Goal: Transaction & Acquisition: Subscribe to service/newsletter

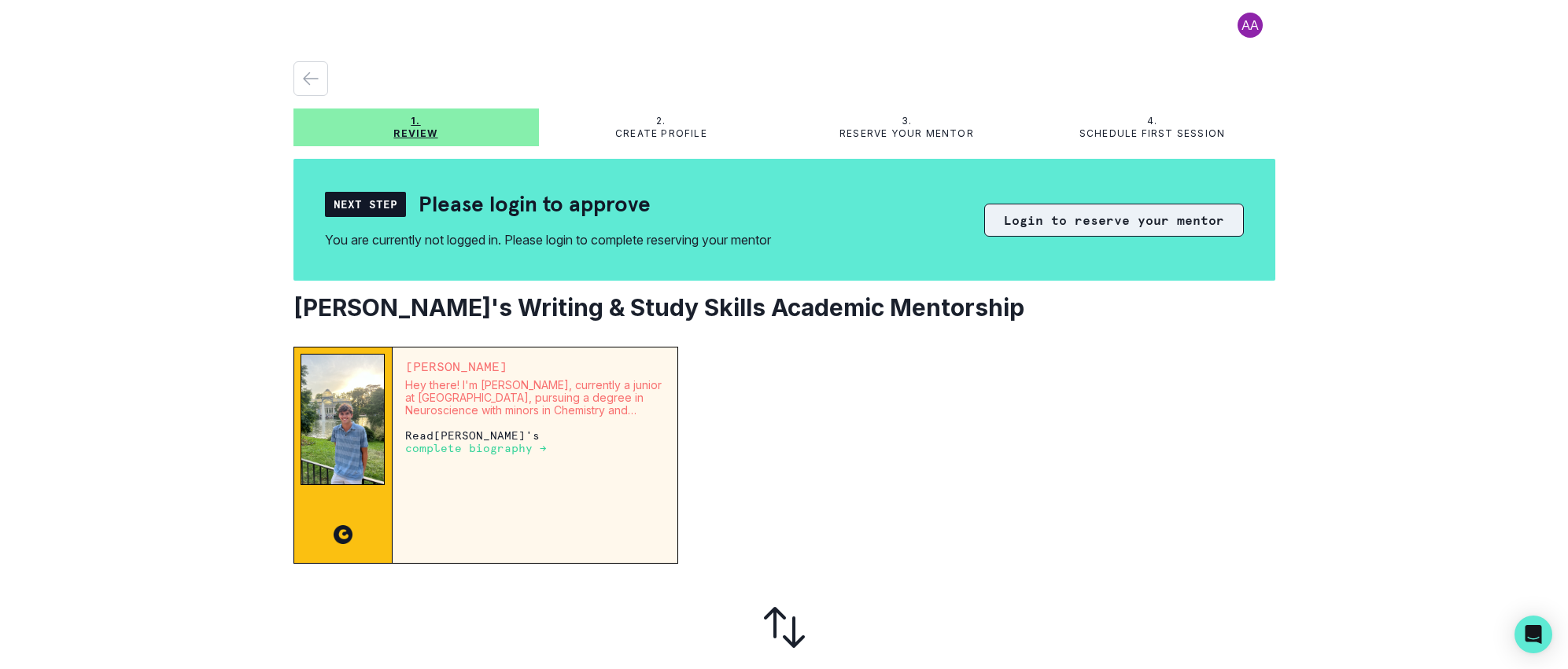
click at [1154, 220] on button "Login to reserve your mentor" at bounding box center [1113, 219] width 260 height 33
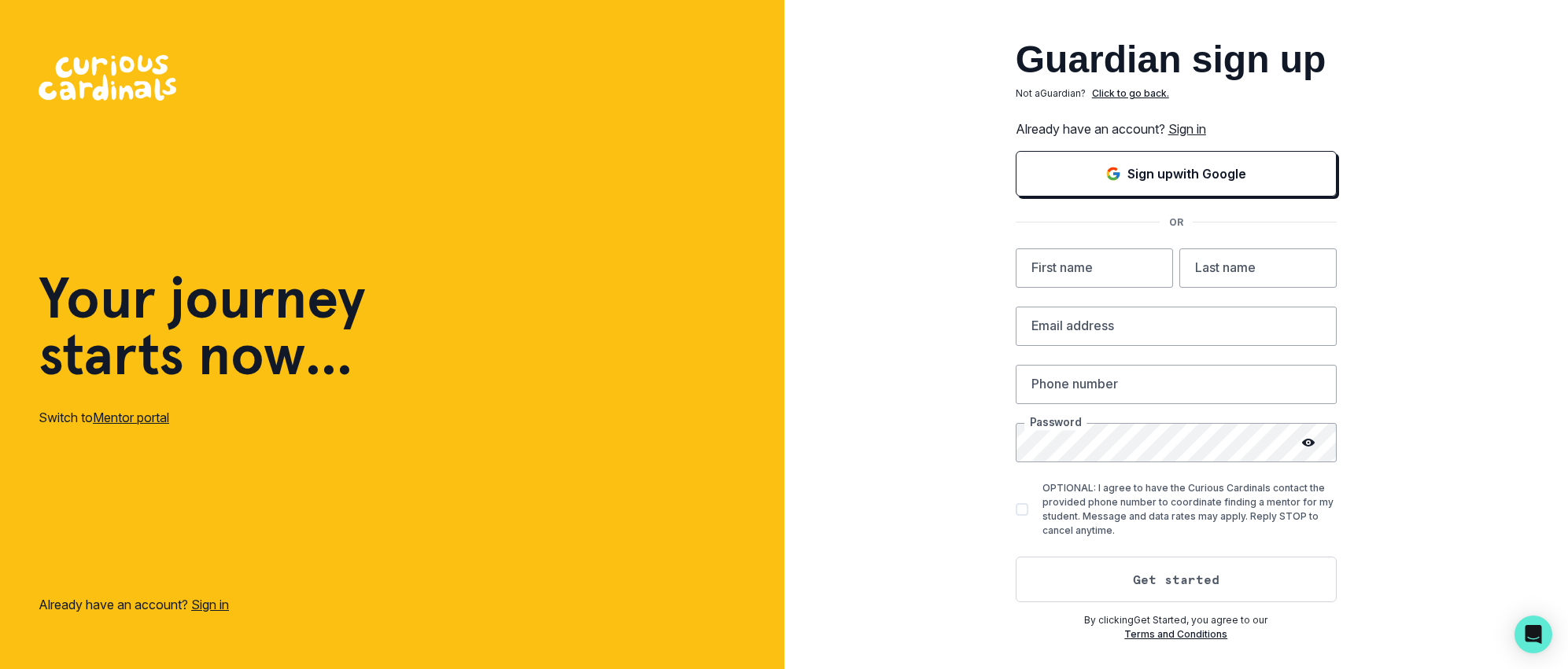
click at [1197, 125] on link "Sign in" at bounding box center [1186, 128] width 37 height 15
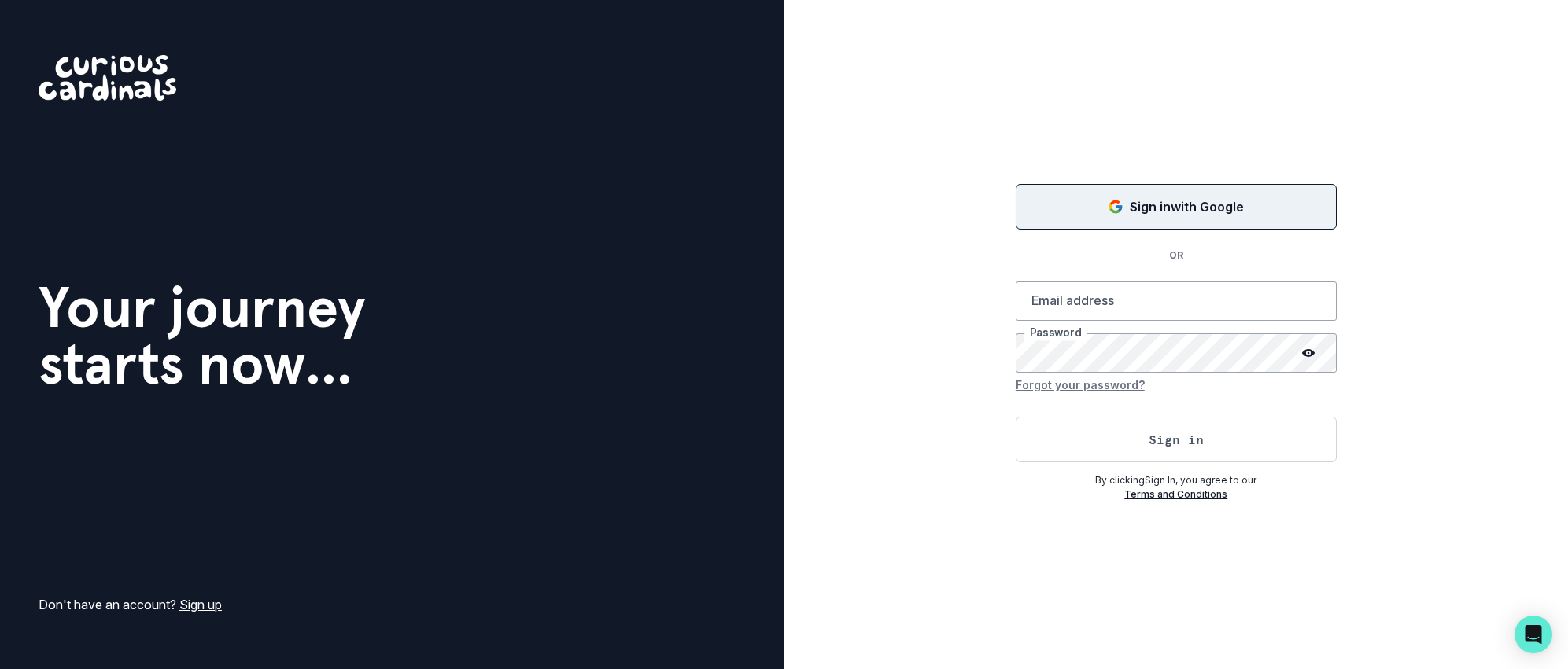
click at [1172, 202] on p "Sign in with Google" at bounding box center [1186, 207] width 114 height 19
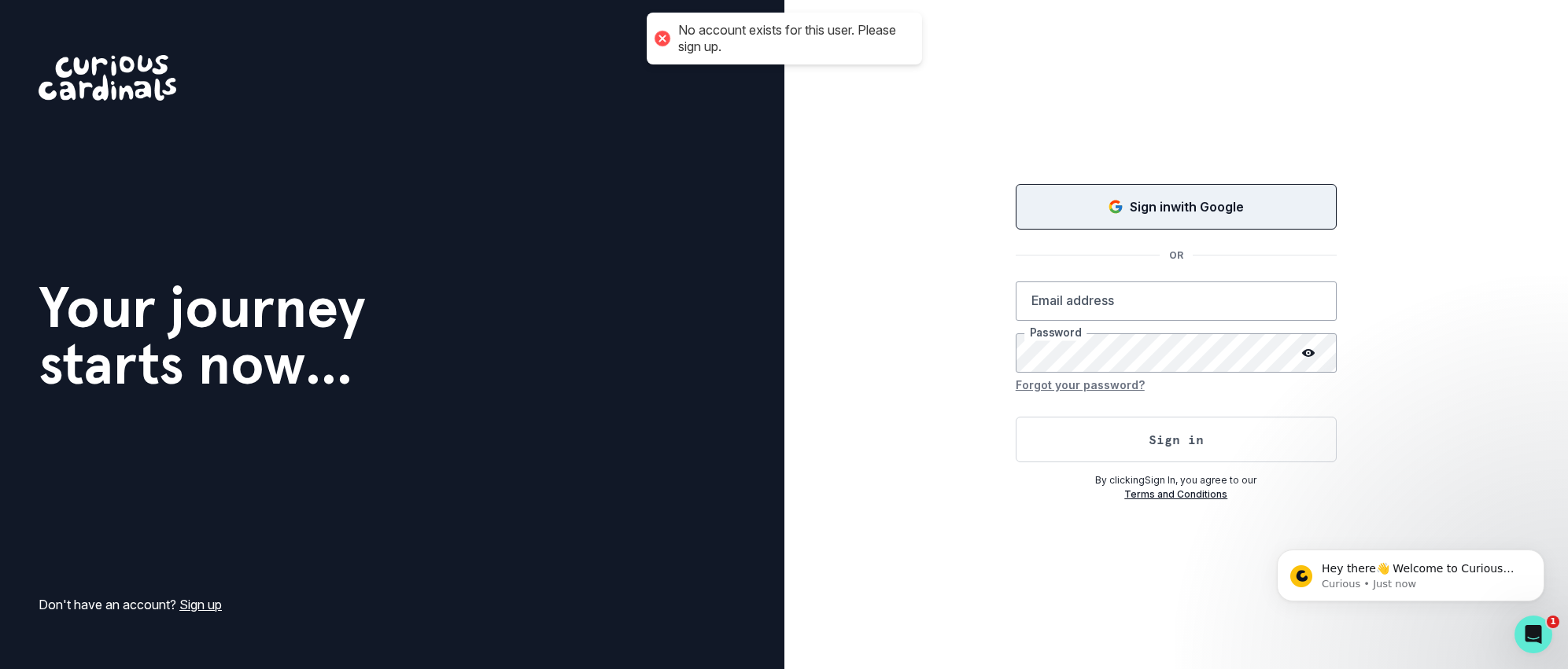
click at [1212, 209] on p "Sign in with Google" at bounding box center [1186, 207] width 114 height 19
click at [206, 604] on link "Sign up" at bounding box center [200, 605] width 42 height 15
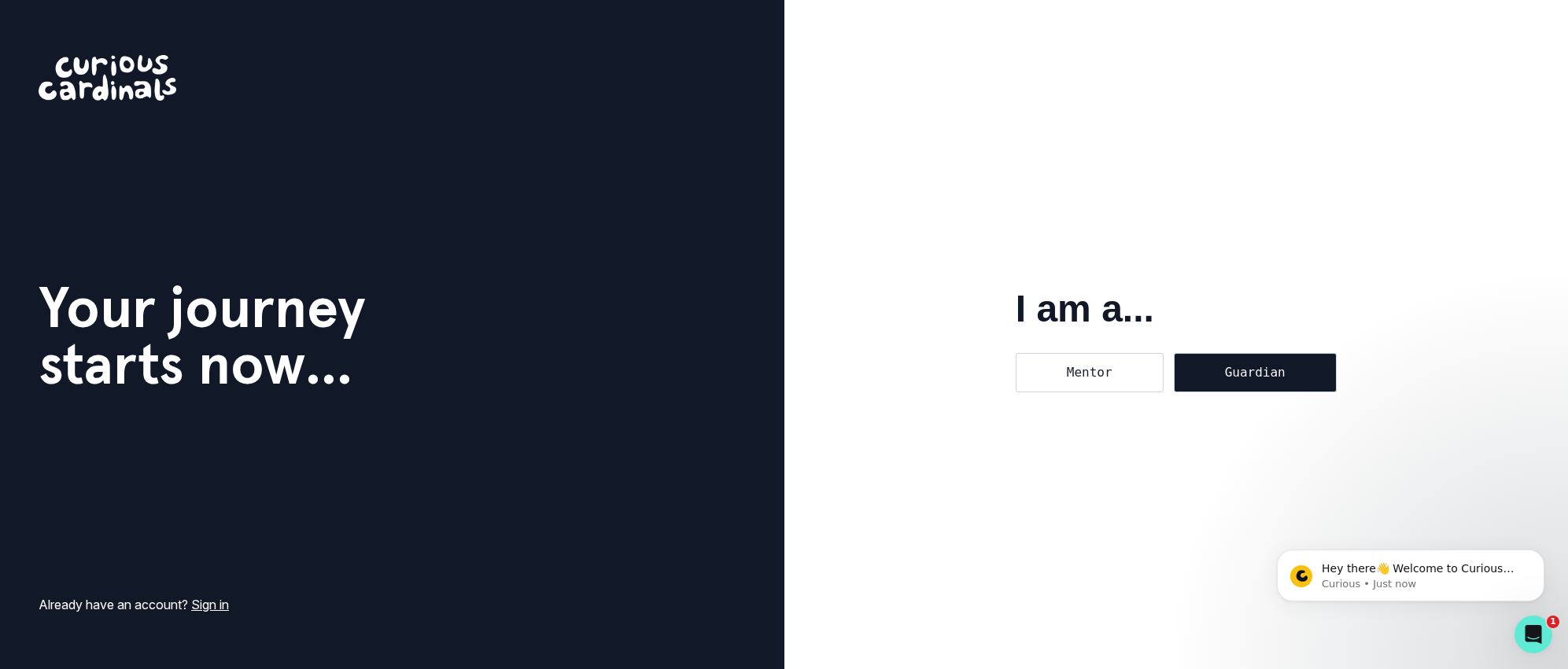
click at [1276, 373] on div "Guardian" at bounding box center [1255, 372] width 163 height 39
click at [1174, 353] on input "Guardian" at bounding box center [1173, 353] width 1 height 1
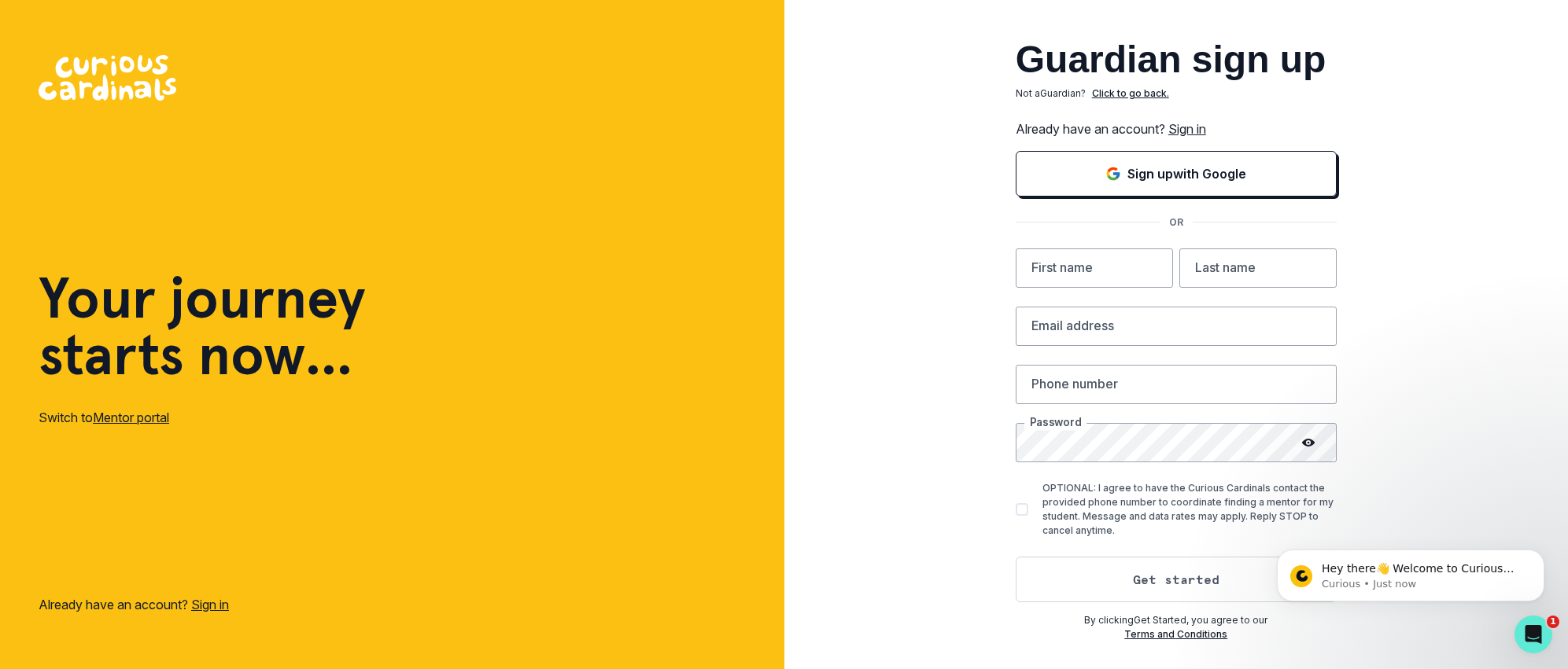
click at [1023, 508] on span at bounding box center [1021, 509] width 12 height 12
click at [1016, 509] on input "OPTIONAL: I agree to have the Curious Cardinals contact the provided phone numb…" at bounding box center [1015, 509] width 1 height 1
checkbox input "true"
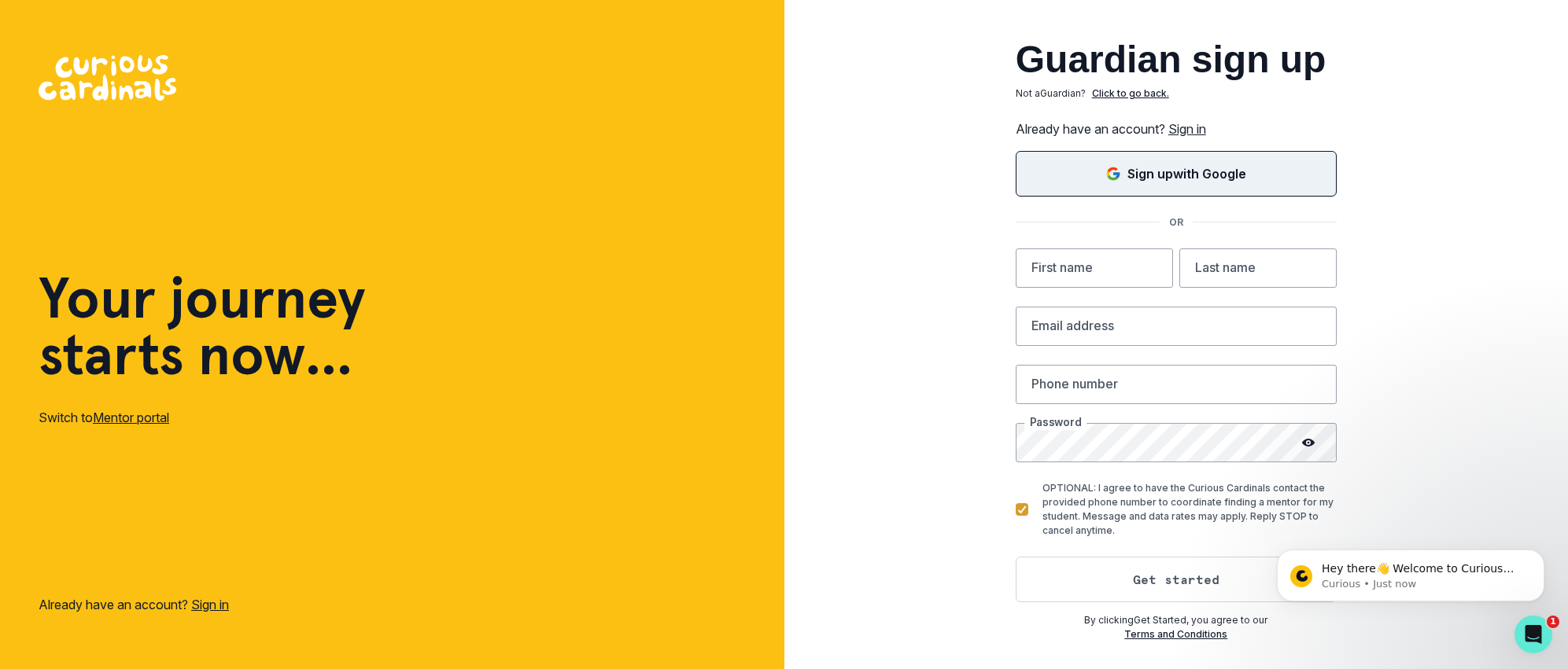
click at [1168, 160] on button "Sign up with Google" at bounding box center [1176, 174] width 321 height 46
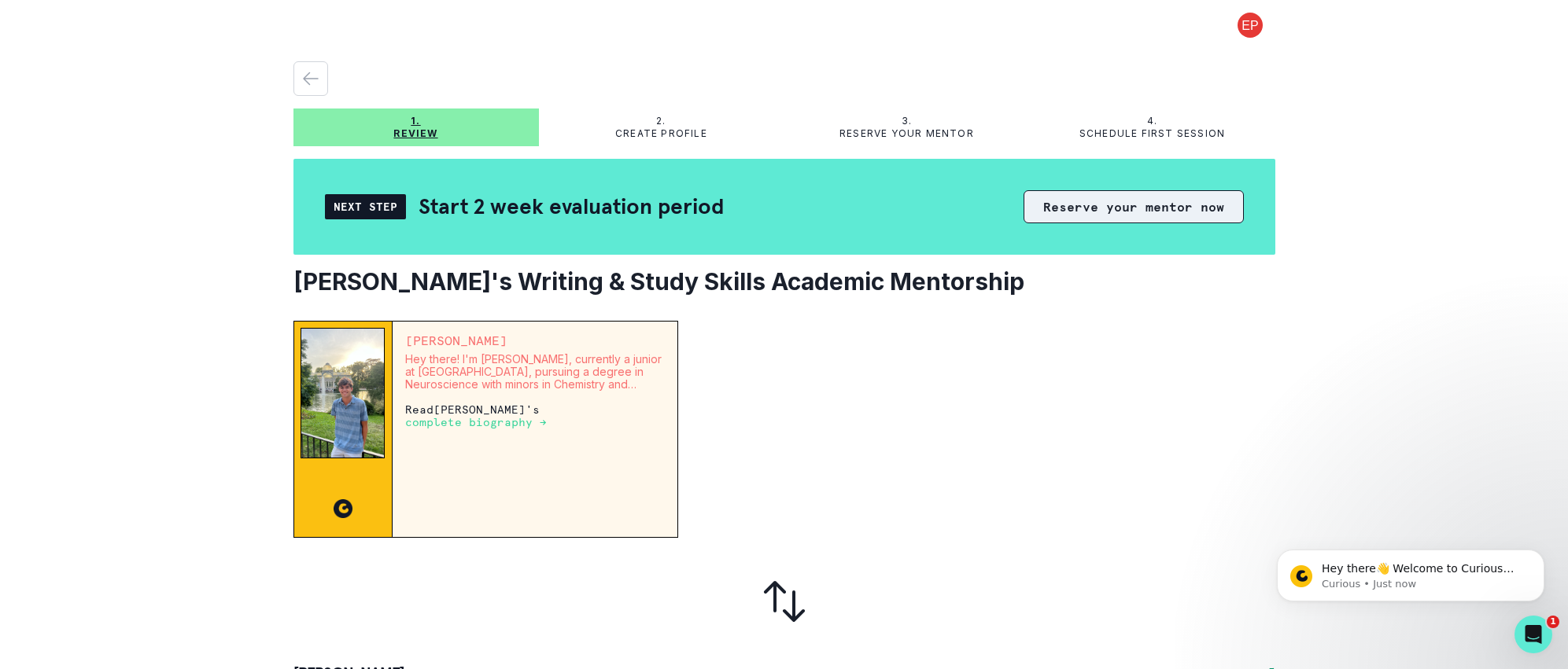
click at [1112, 209] on button "Reserve your mentor now" at bounding box center [1134, 207] width 221 height 33
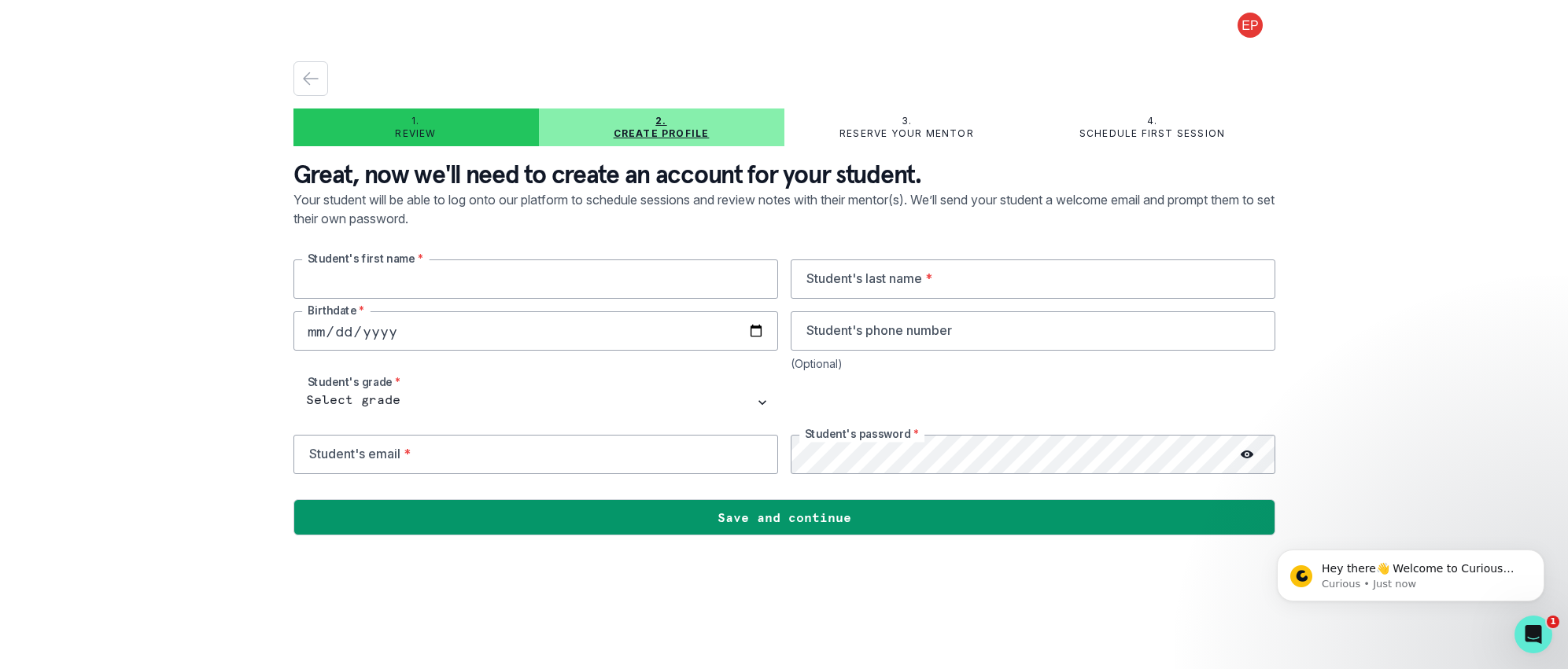
click at [514, 282] on input "text" at bounding box center [535, 279] width 484 height 39
type input "[PERSON_NAME]"
type input "[PERSON_NAME][EMAIL_ADDRESS][PERSON_NAME][DOMAIN_NAME]"
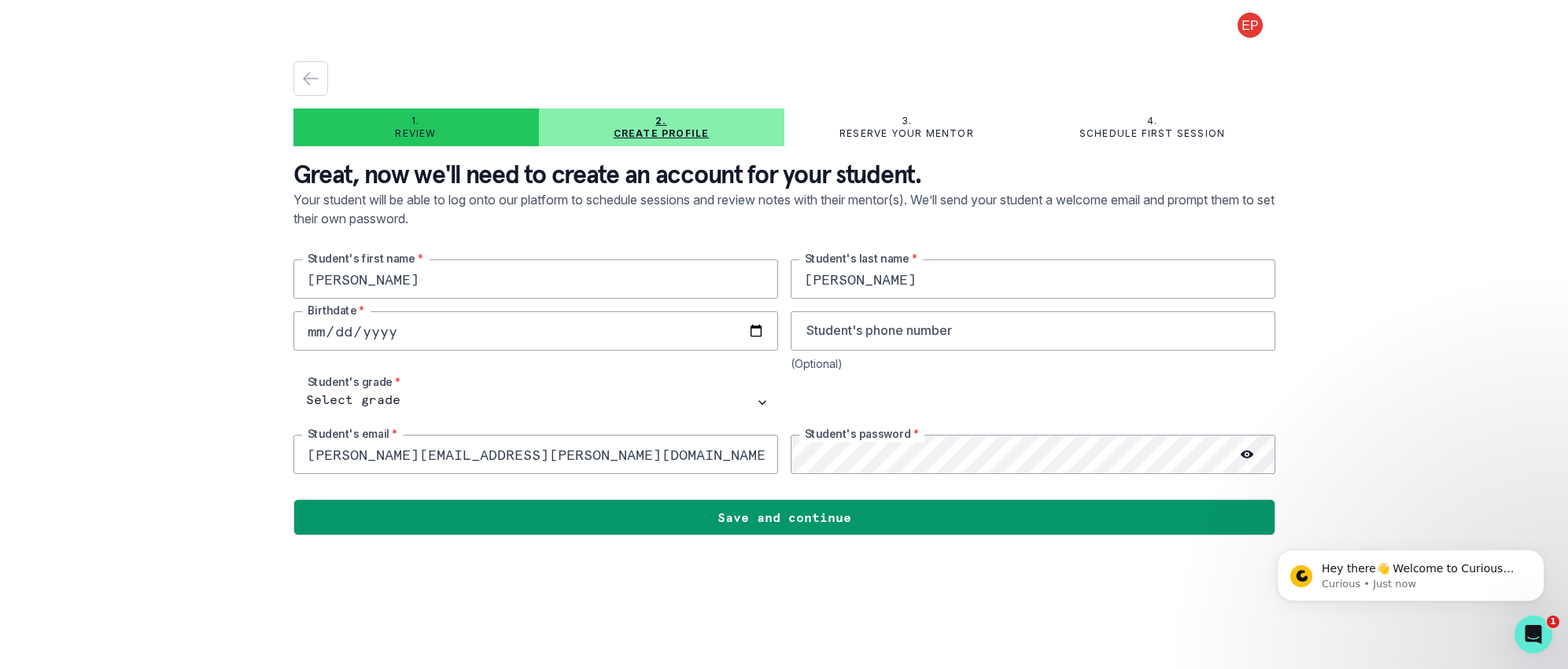
click at [637, 328] on input "date" at bounding box center [535, 331] width 484 height 39
type input "[DATE]"
click at [386, 394] on select "Select grade 1st Grade 2nd Grade 3rd Grade 4th Grade 5th Grade 6th Grade 7th Gr…" at bounding box center [535, 403] width 484 height 39
select select "7th Grade"
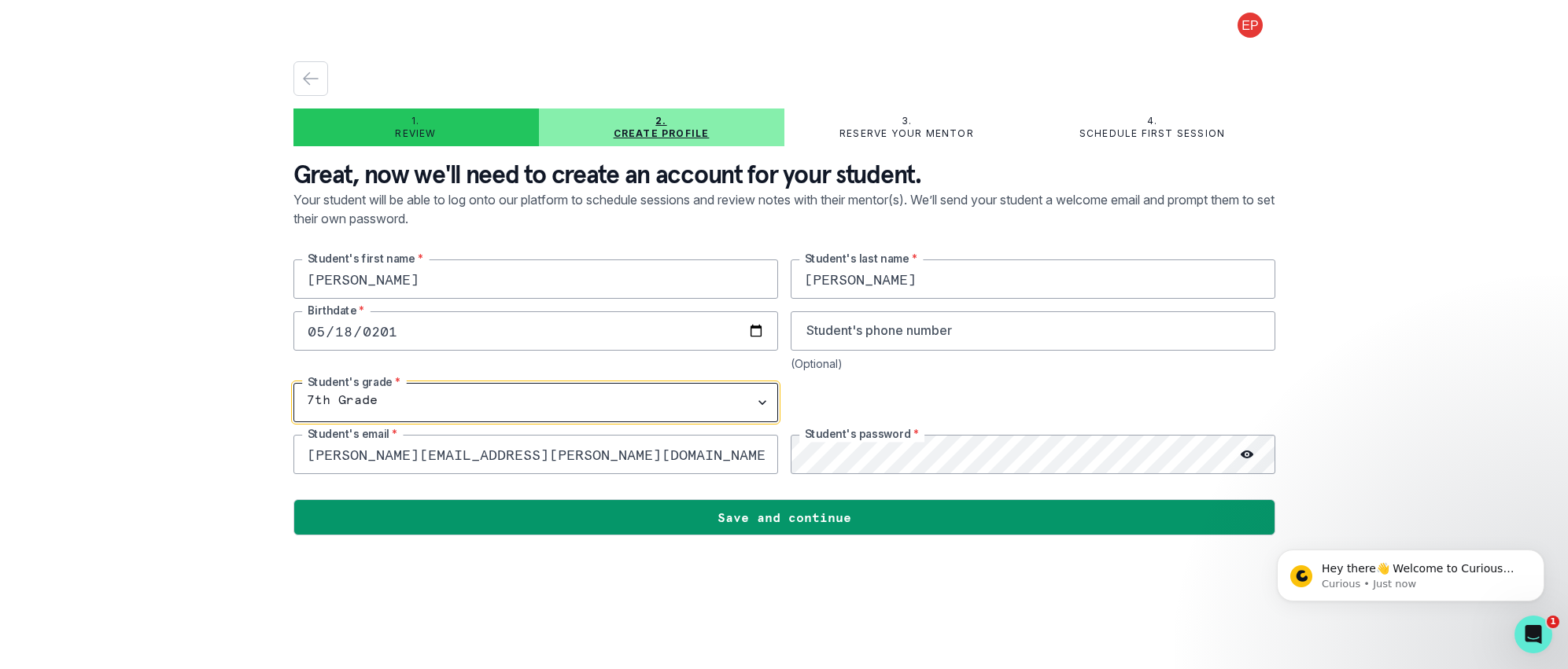
click at [293, 383] on select "Select grade 1st Grade 2nd Grade 3rd Grade 4th Grade 5th Grade 6th Grade 7th Gr…" at bounding box center [535, 403] width 484 height 39
drag, startPoint x: 376, startPoint y: 455, endPoint x: 300, endPoint y: 453, distance: 76.0
click at [299, 455] on input "[PERSON_NAME][EMAIL_ADDRESS][PERSON_NAME][DOMAIN_NAME]" at bounding box center [535, 454] width 484 height 39
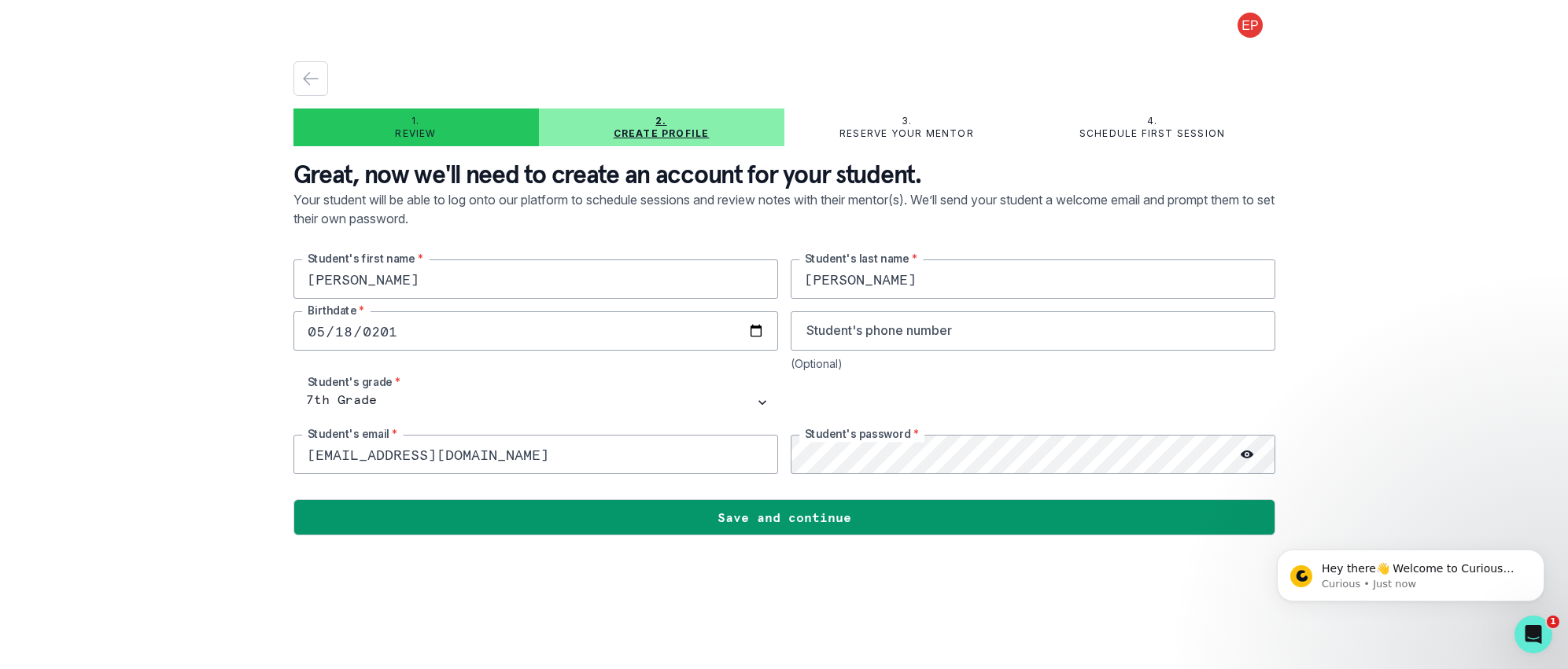
drag, startPoint x: 375, startPoint y: 455, endPoint x: 324, endPoint y: 458, distance: 51.1
click at [324, 458] on input "[EMAIL_ADDRESS][DOMAIN_NAME]" at bounding box center [535, 454] width 484 height 39
type input "[EMAIL_ADDRESS][DOMAIN_NAME]"
click at [997, 330] on input "tel" at bounding box center [1033, 331] width 484 height 39
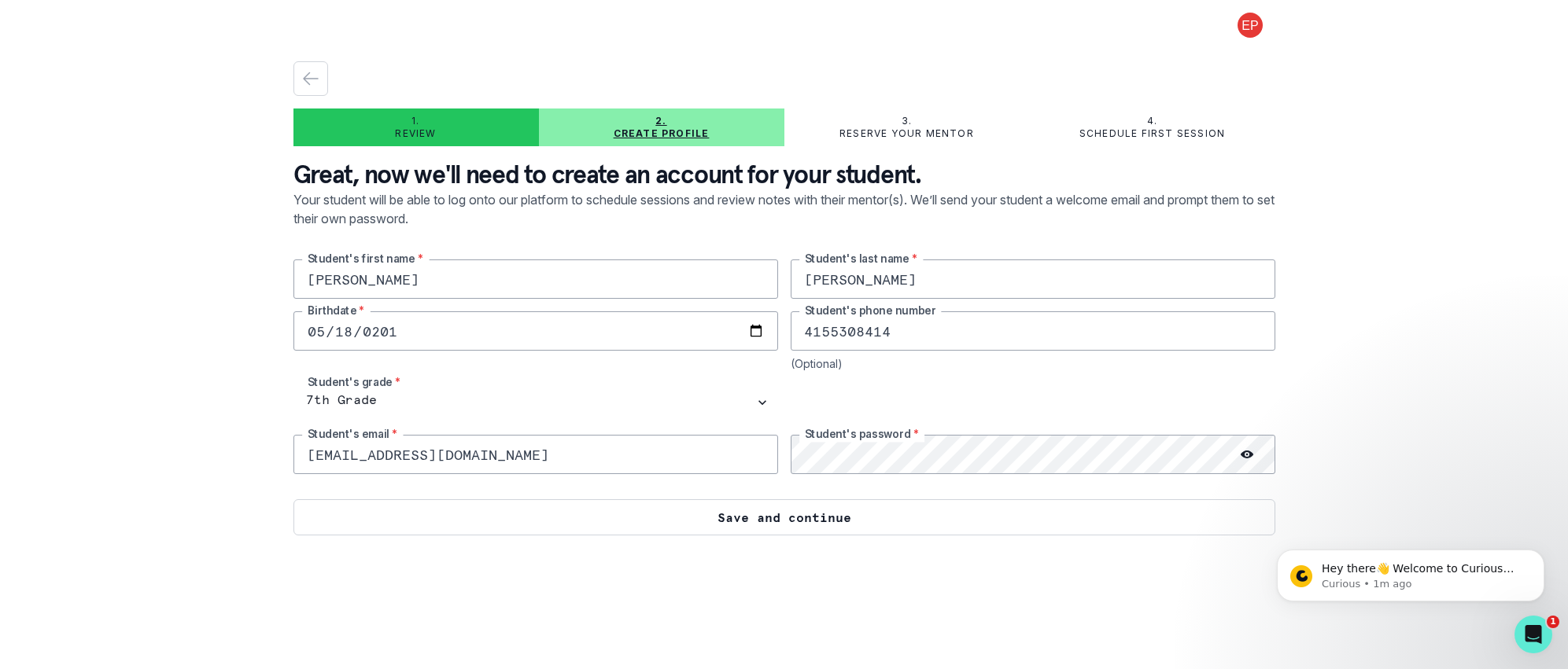
type input "4155308414"
click at [925, 526] on button "Save and continue" at bounding box center [784, 518] width 982 height 36
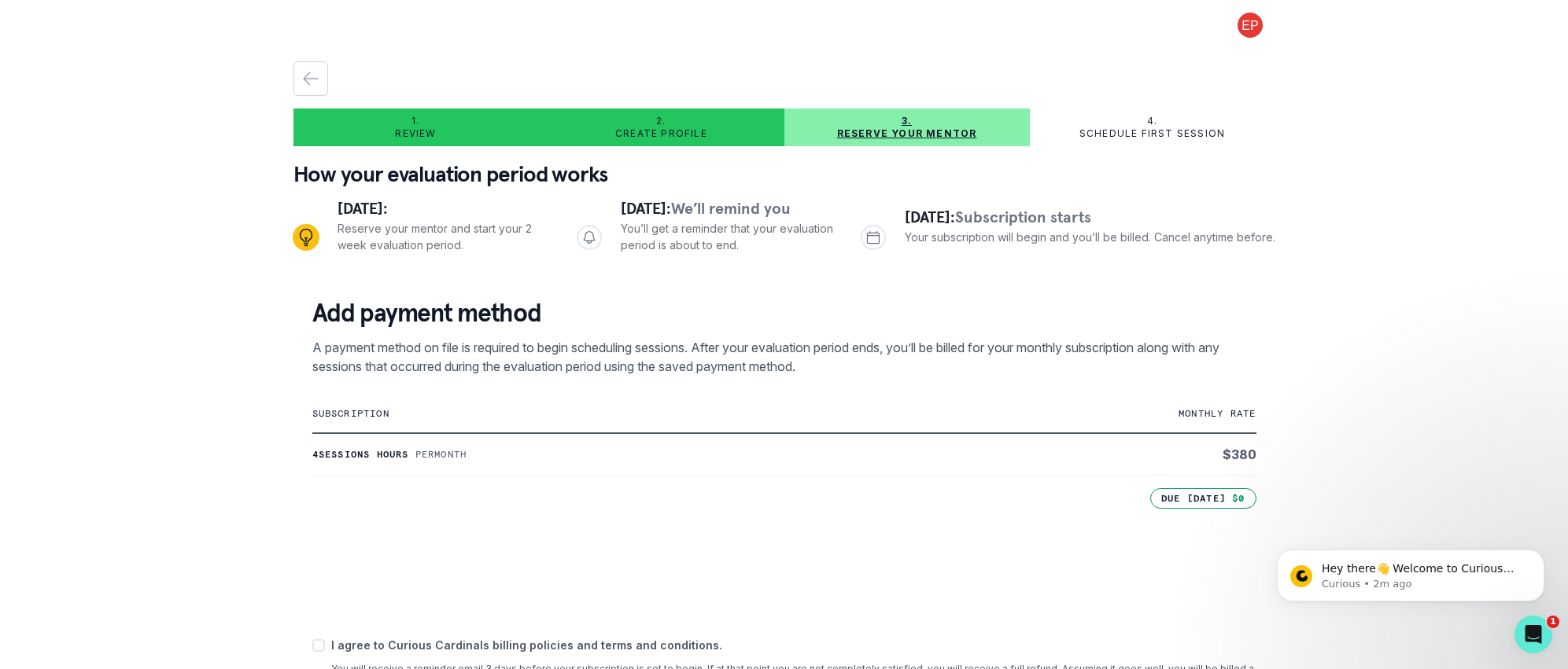
scroll to position [149, 0]
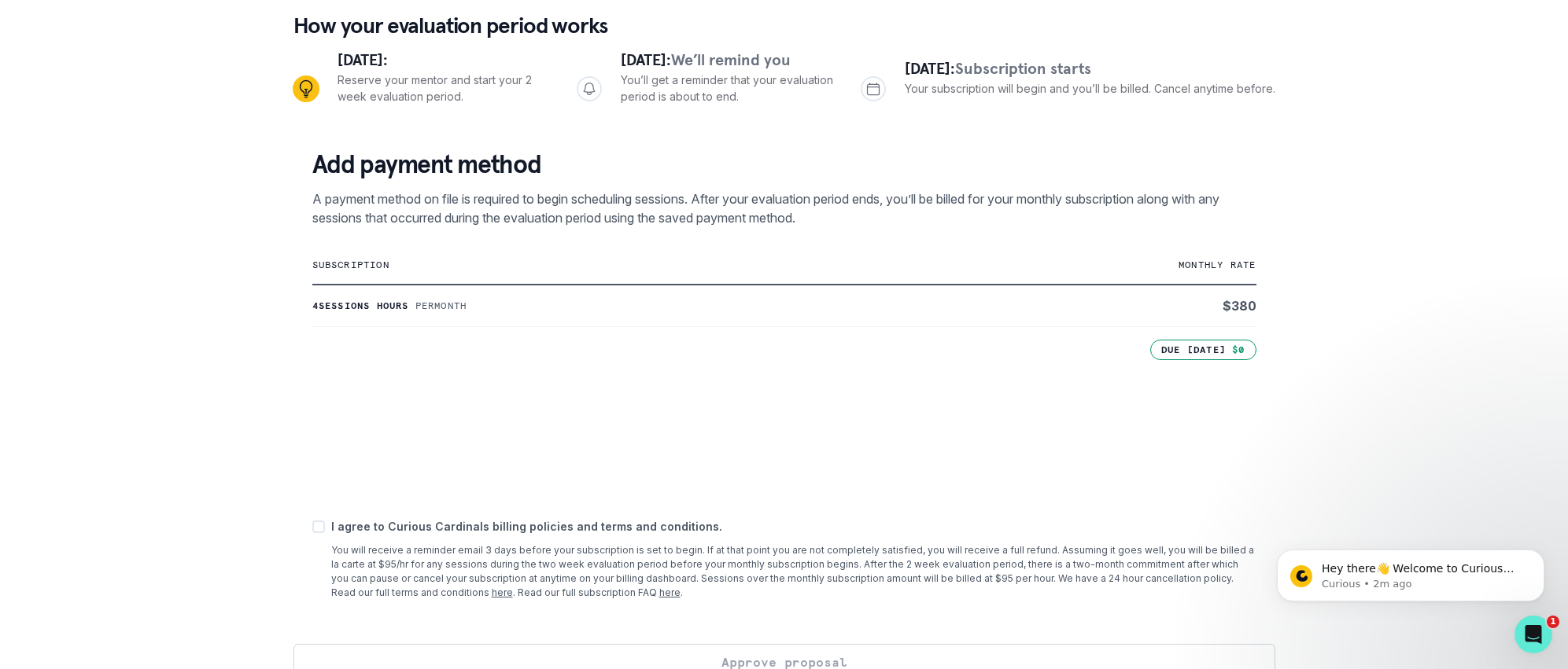
click at [318, 526] on span at bounding box center [318, 526] width 12 height 12
click at [313, 526] on input "checkbox" at bounding box center [312, 526] width 1 height 1
checkbox input "true"
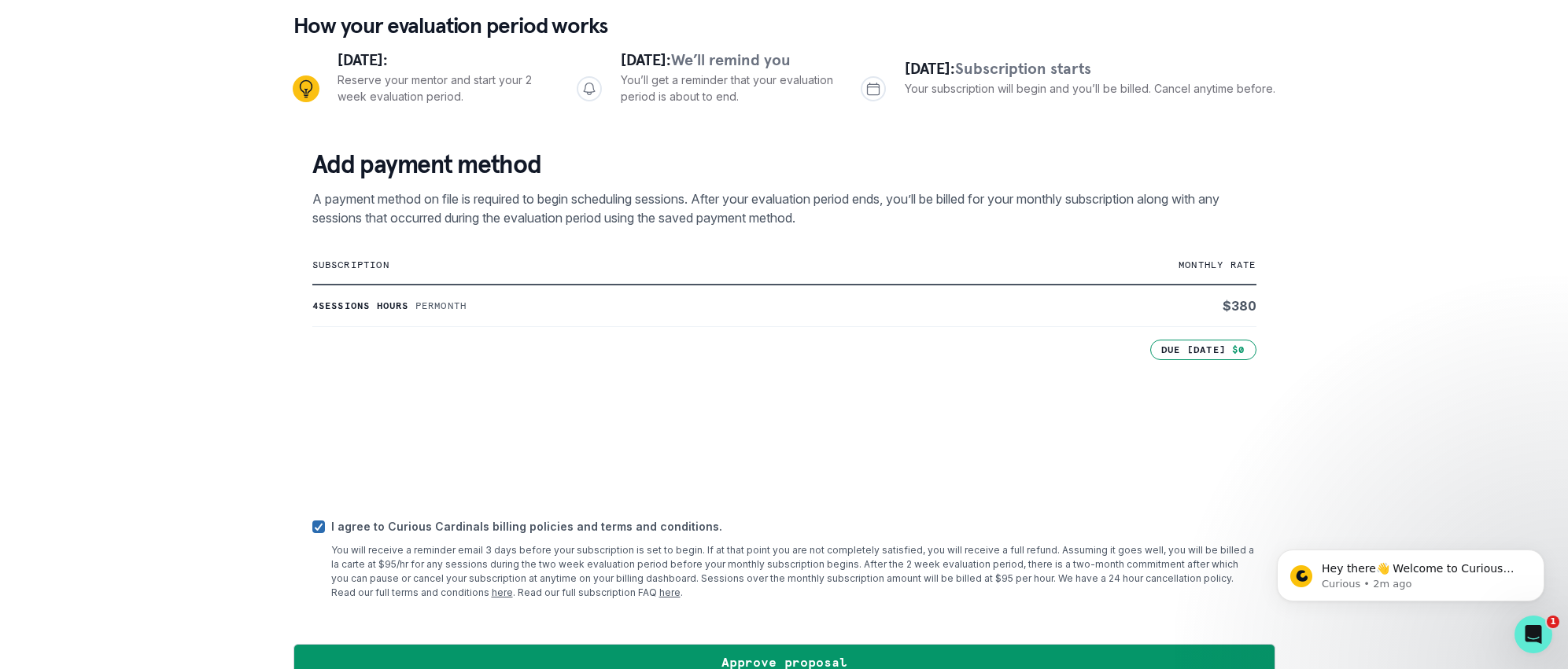
scroll to position [178, 0]
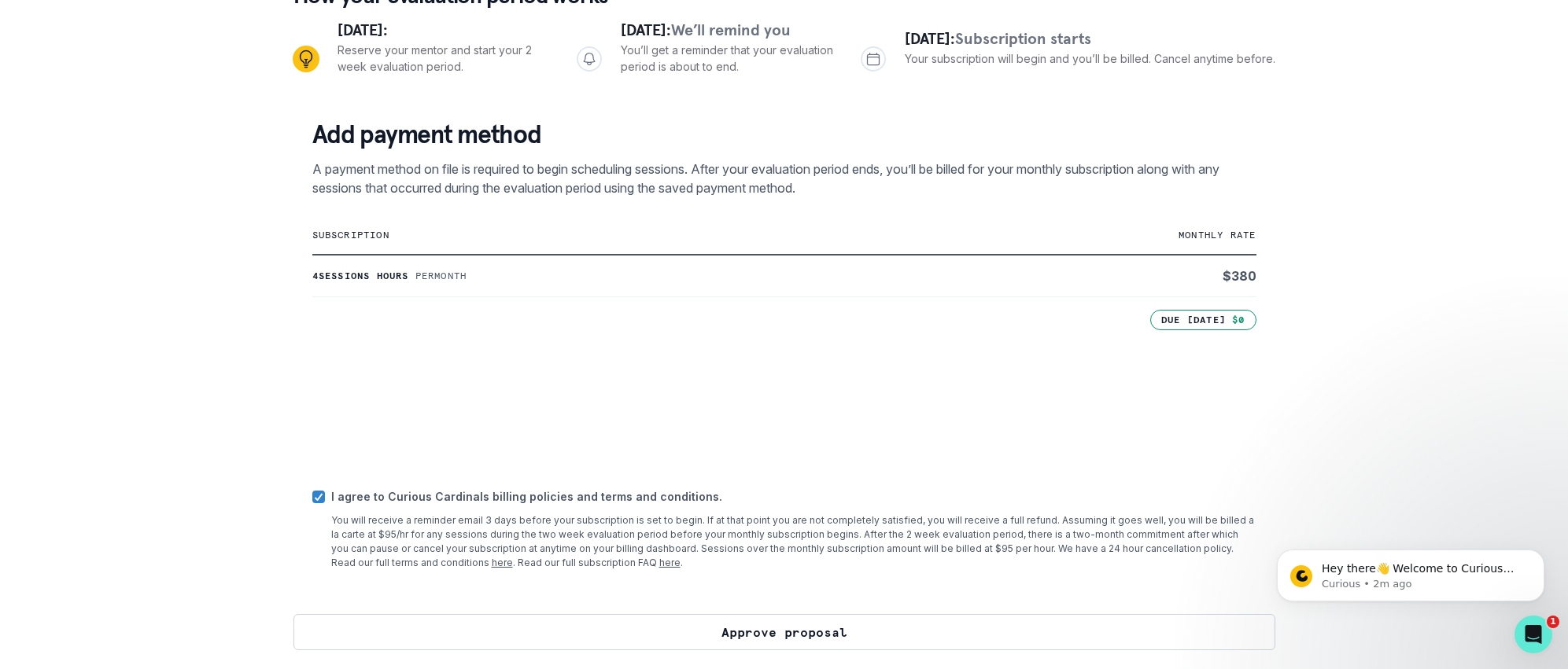
click at [788, 626] on button "Approve proposal" at bounding box center [784, 633] width 982 height 36
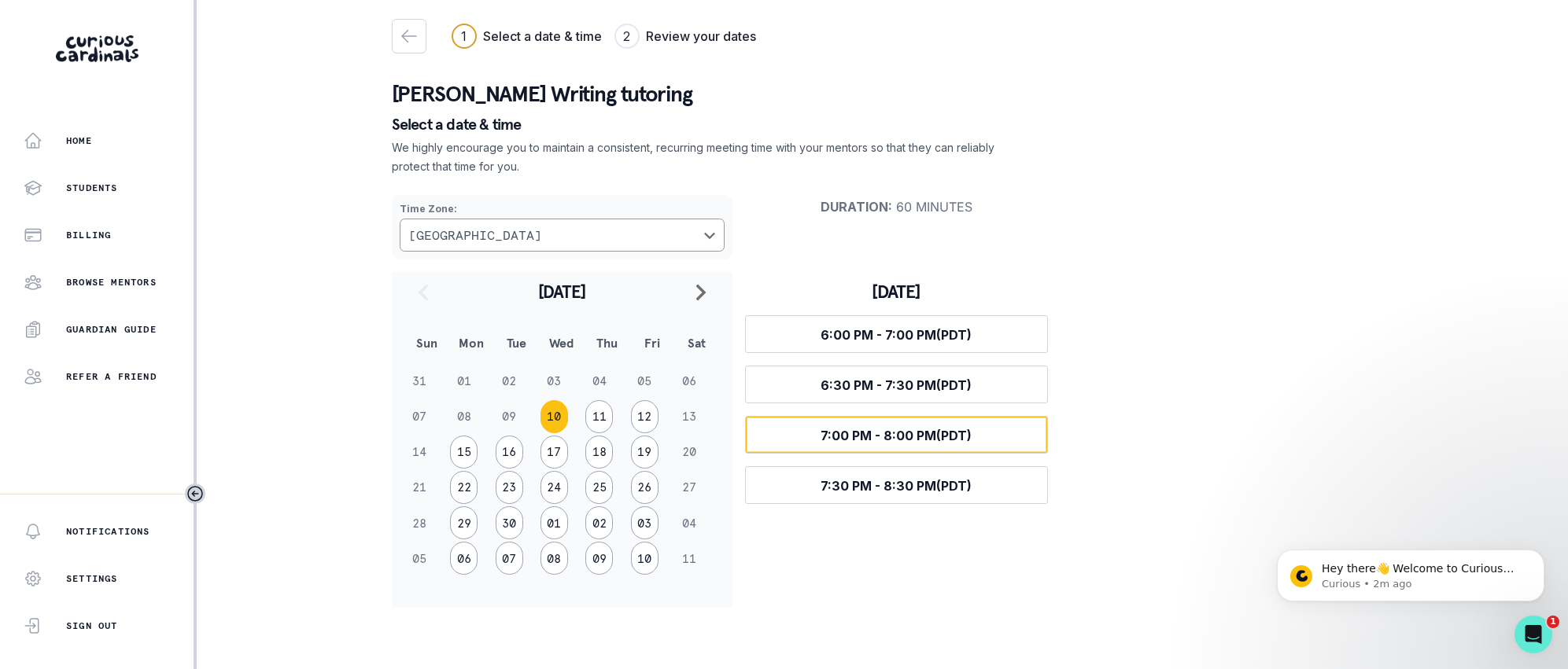
click at [891, 442] on span "7:00 PM - 8:00 PM (PDT)" at bounding box center [897, 435] width 152 height 15
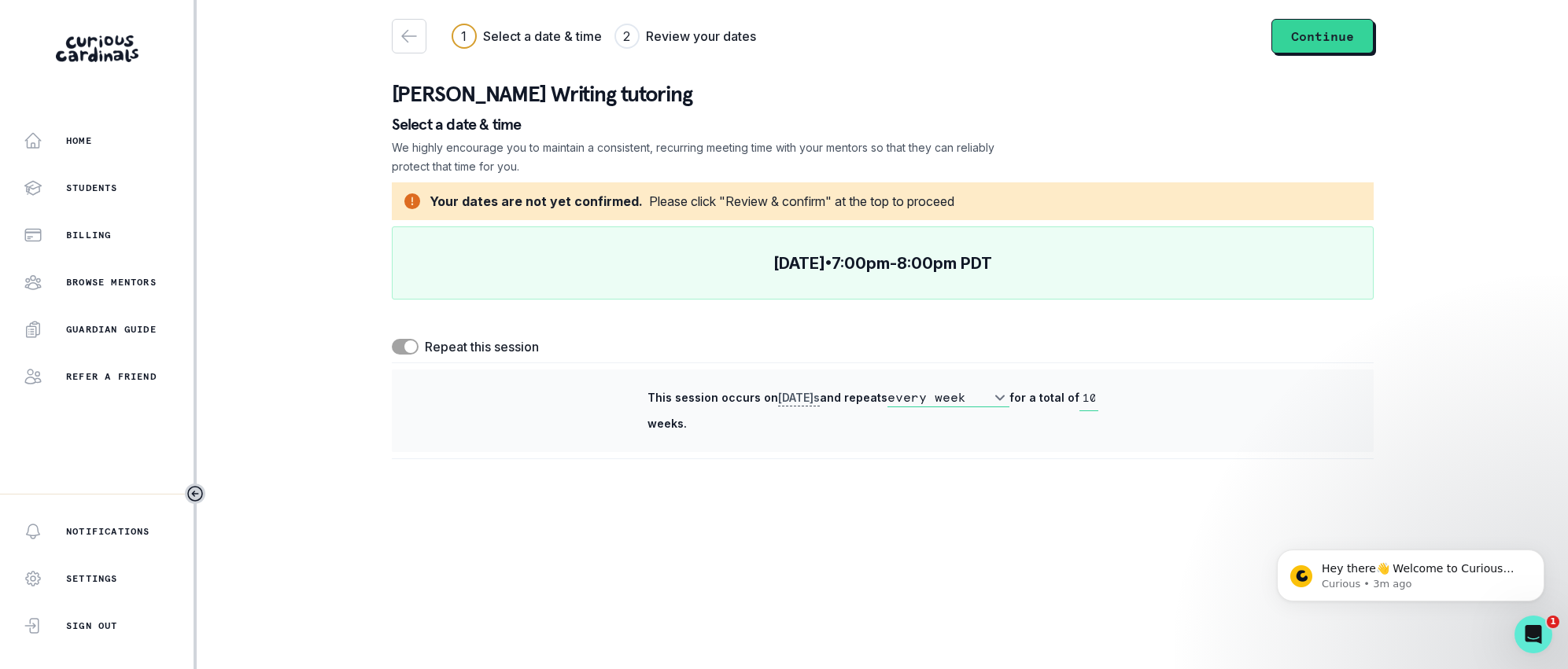
click at [1097, 401] on input "10" at bounding box center [1089, 398] width 19 height 26
drag, startPoint x: 1096, startPoint y: 400, endPoint x: 1119, endPoint y: 400, distance: 23.0
click at [1118, 400] on div "This session occurs [DATE] s and repeats every week every 2 weeks for a total o…" at bounding box center [882, 410] width 471 height 51
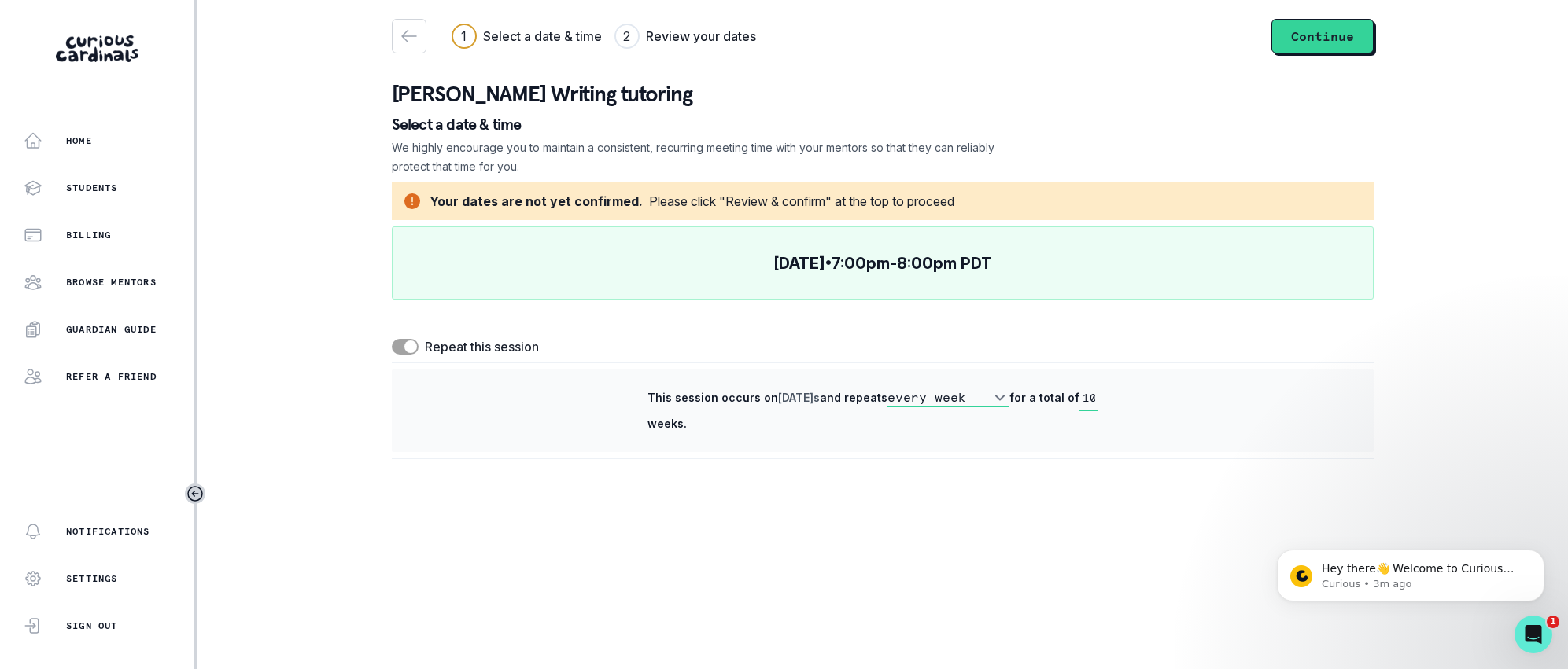
click at [401, 346] on span at bounding box center [406, 347] width 27 height 15
click at [392, 339] on input "checkbox" at bounding box center [391, 338] width 1 height 1
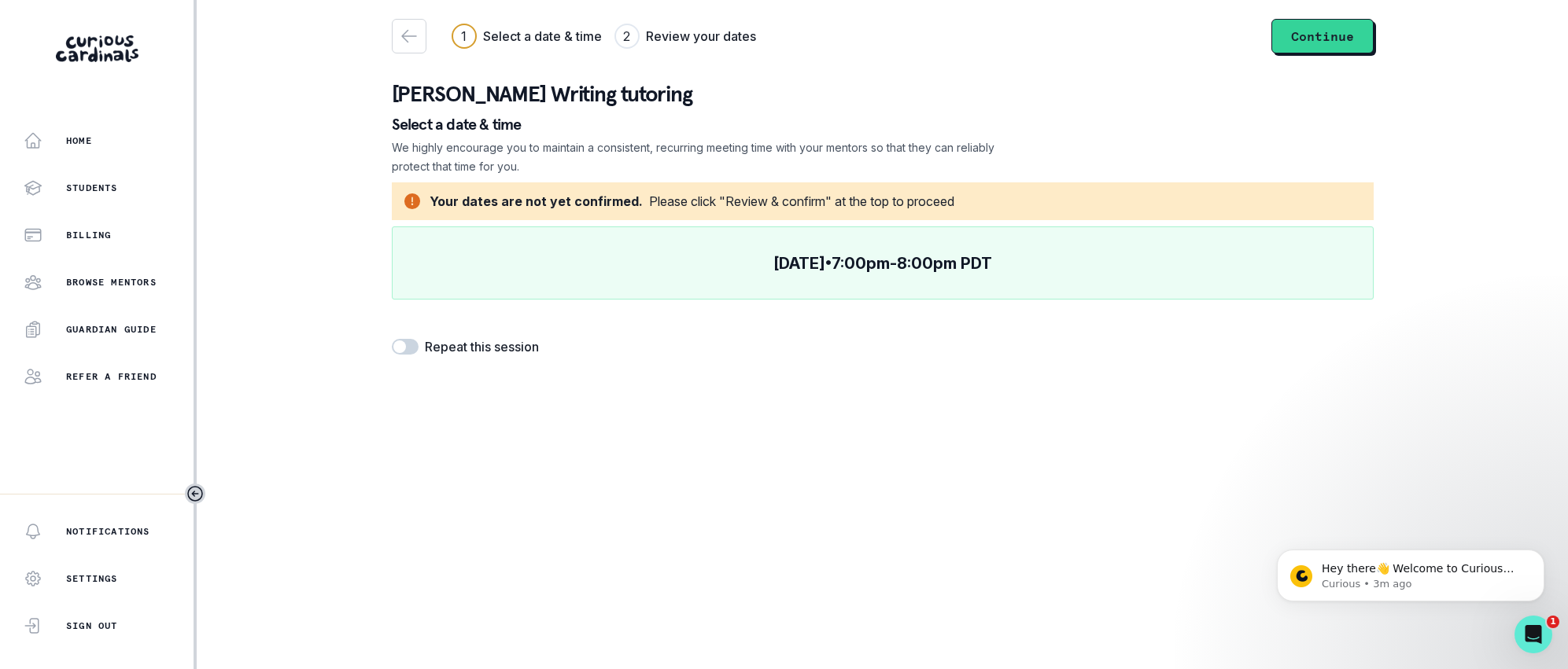
click at [401, 346] on span at bounding box center [399, 346] width 12 height 12
click at [392, 339] on input "checkbox" at bounding box center [391, 338] width 1 height 1
checkbox input "true"
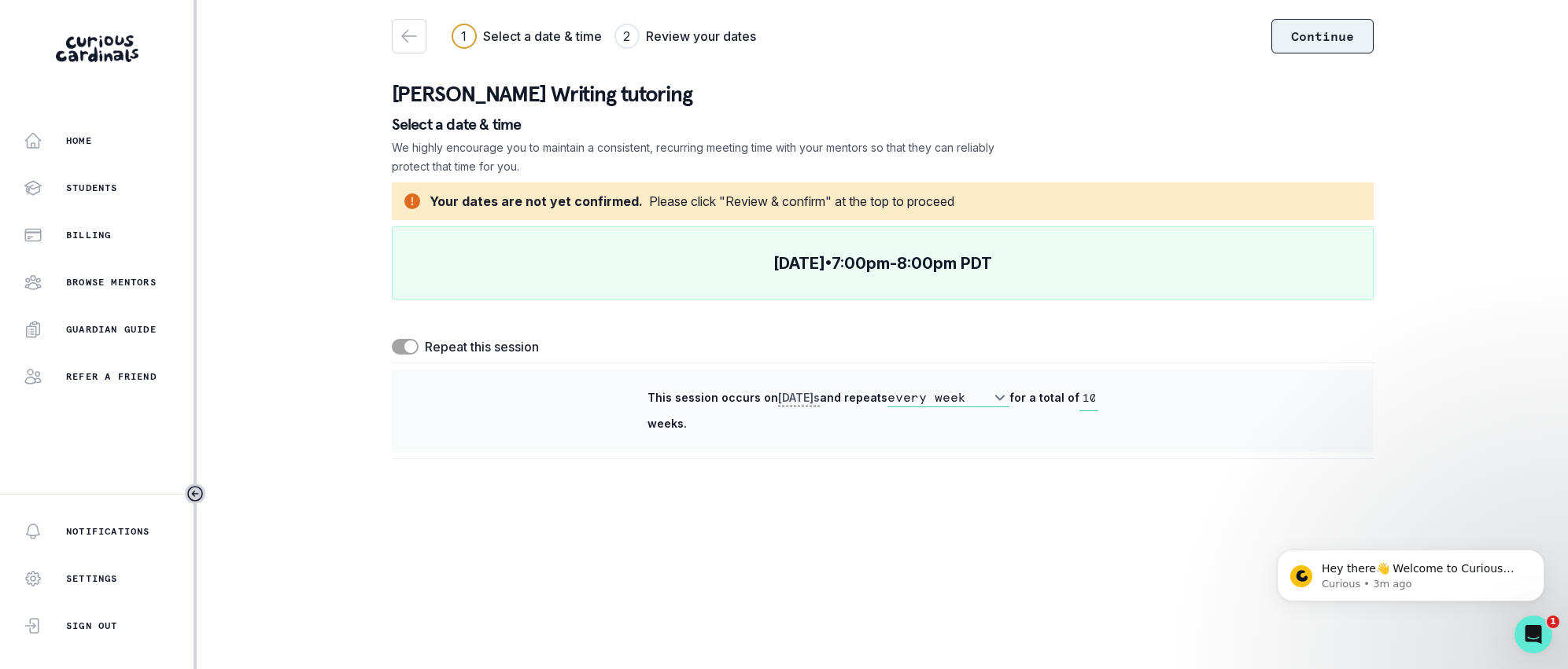
click at [1327, 41] on button "Continue" at bounding box center [1322, 36] width 103 height 35
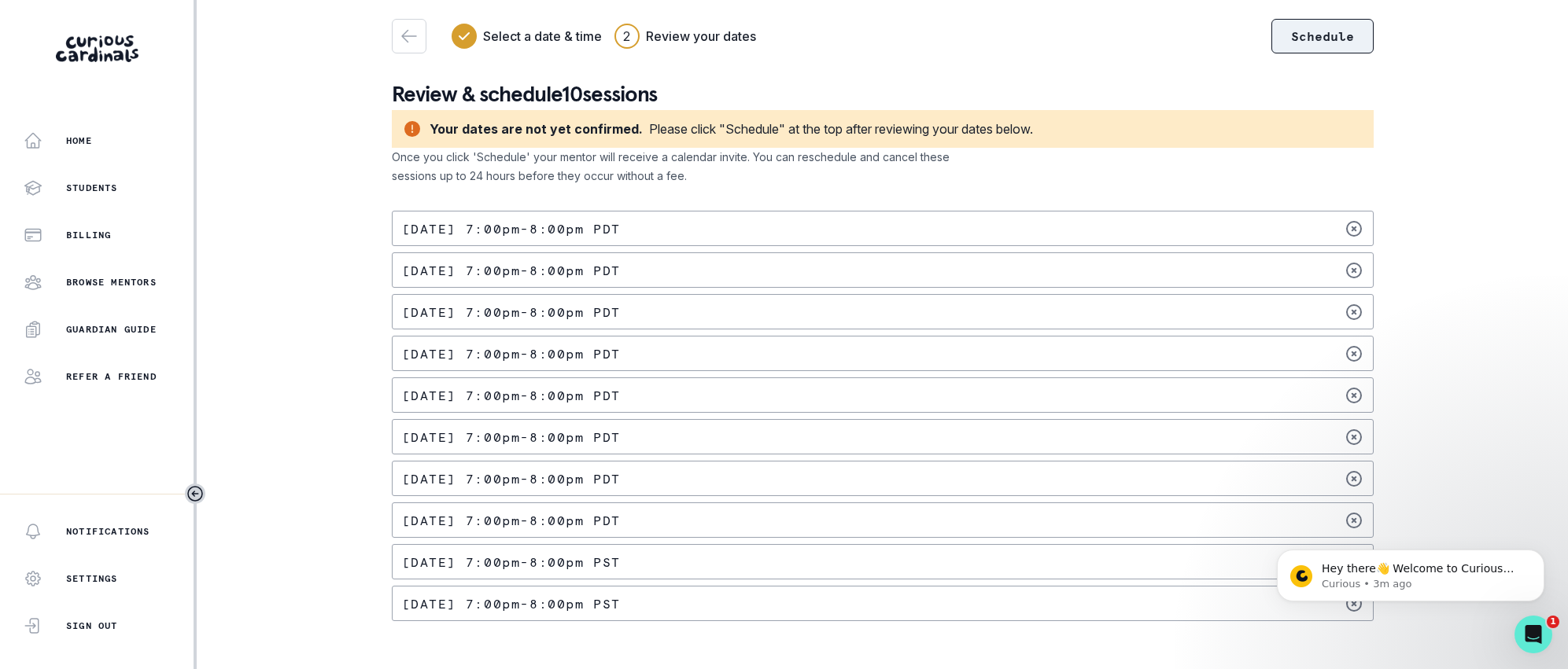
click at [1324, 36] on button "Schedule" at bounding box center [1322, 36] width 103 height 35
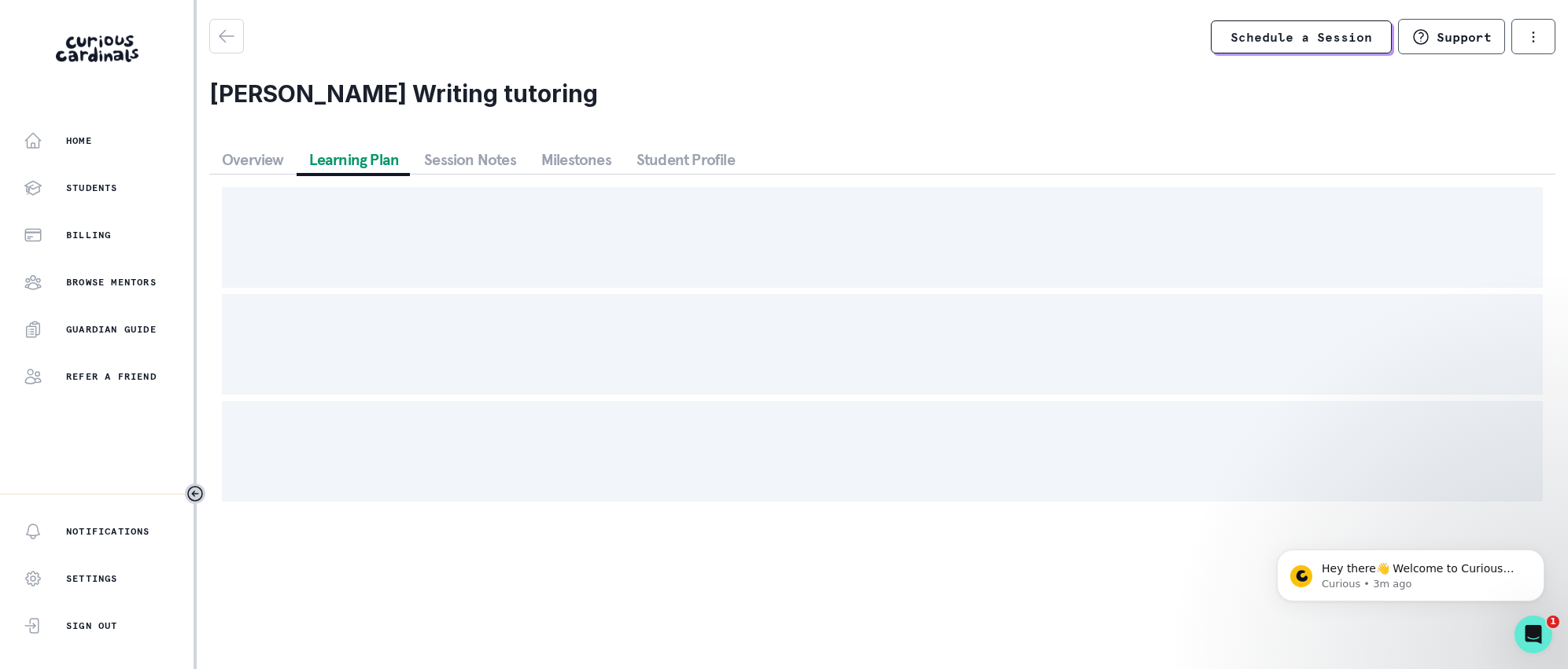
click at [359, 127] on div "Schedule a Session Support Request engagement pause Cancel subscription [PERSON…" at bounding box center [882, 266] width 1346 height 496
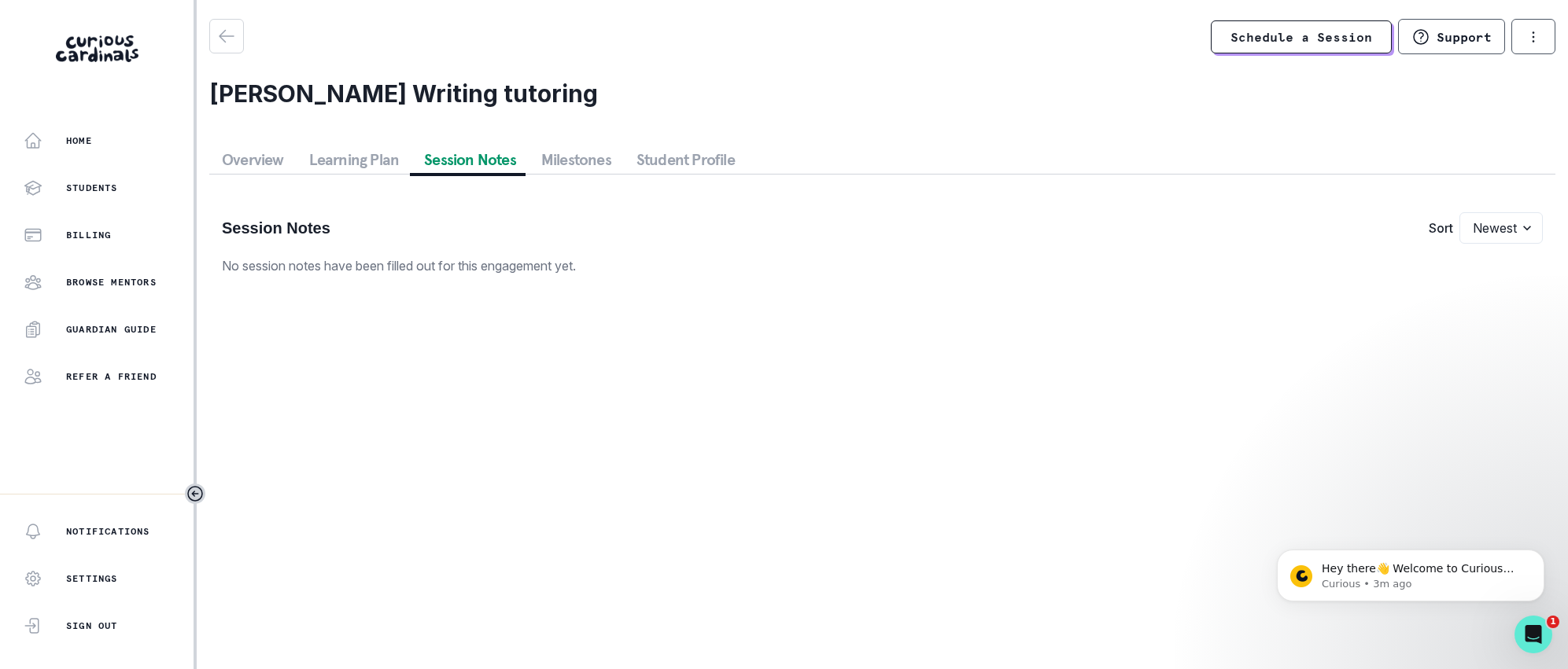
click at [460, 169] on button "Session Notes" at bounding box center [470, 160] width 117 height 29
click at [79, 181] on div "Students" at bounding box center [108, 188] width 170 height 19
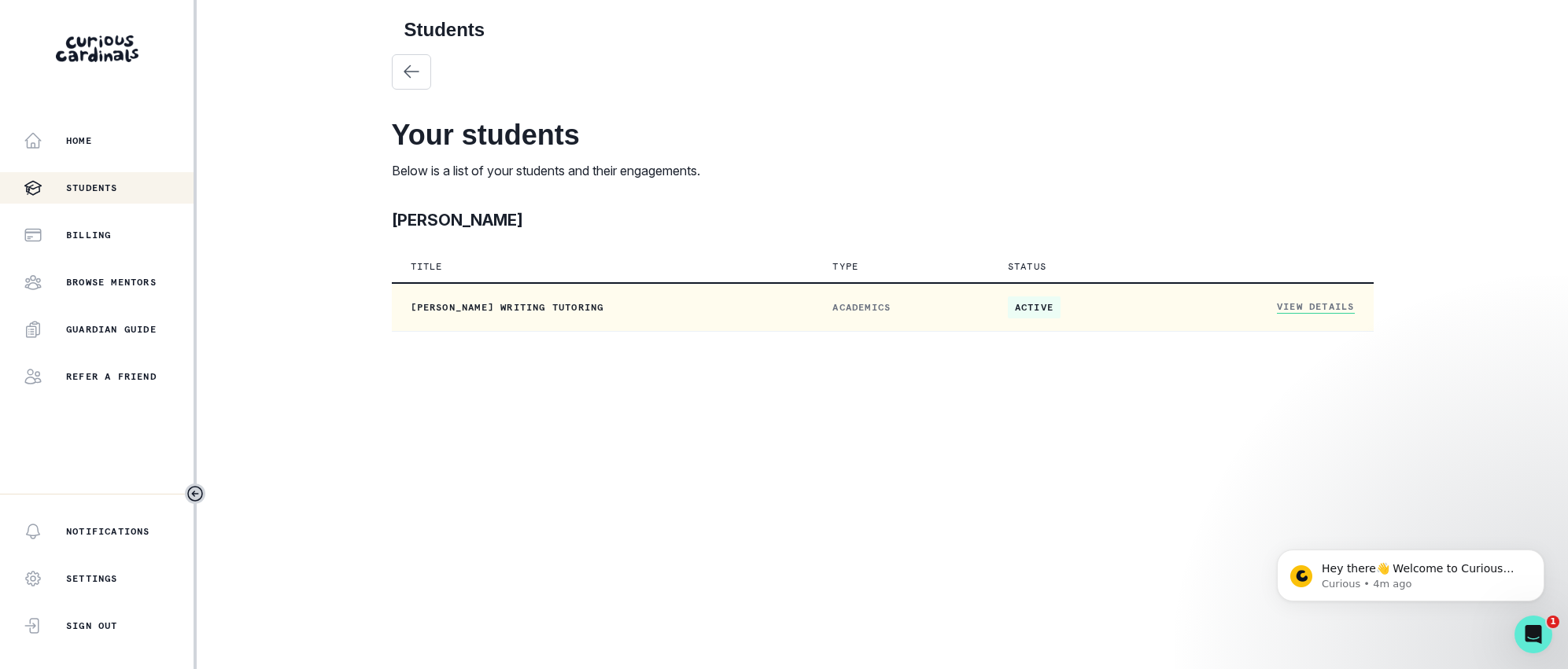
click at [537, 307] on p "[PERSON_NAME] Writing tutoring" at bounding box center [602, 307] width 385 height 12
